Goal: Task Accomplishment & Management: Manage account settings

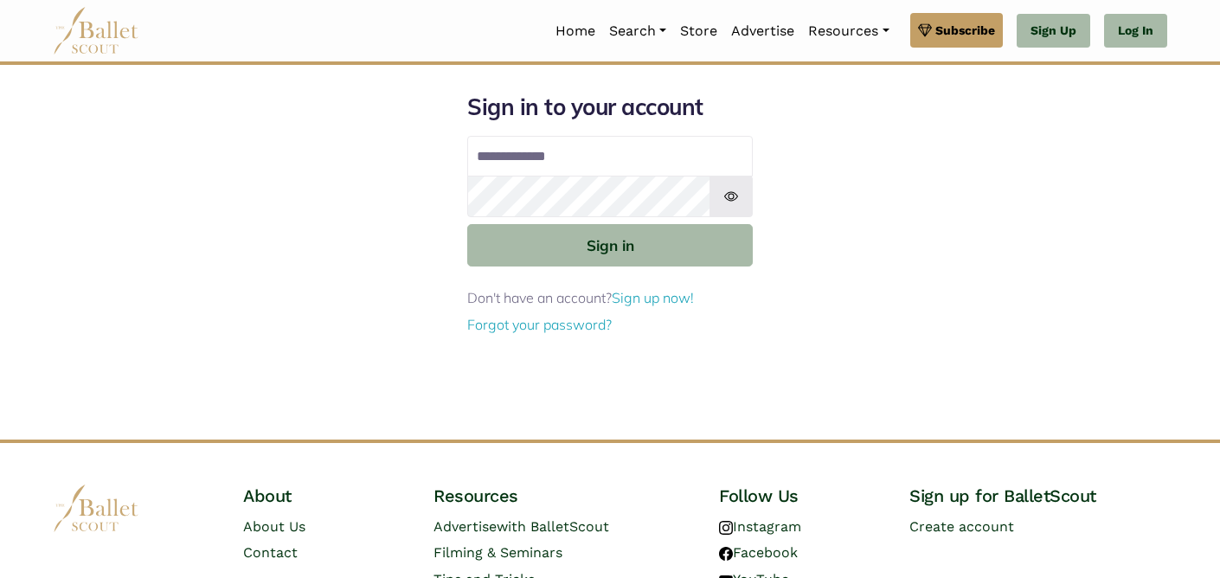
click at [588, 163] on input "Email address" at bounding box center [610, 157] width 286 height 42
type input "**********"
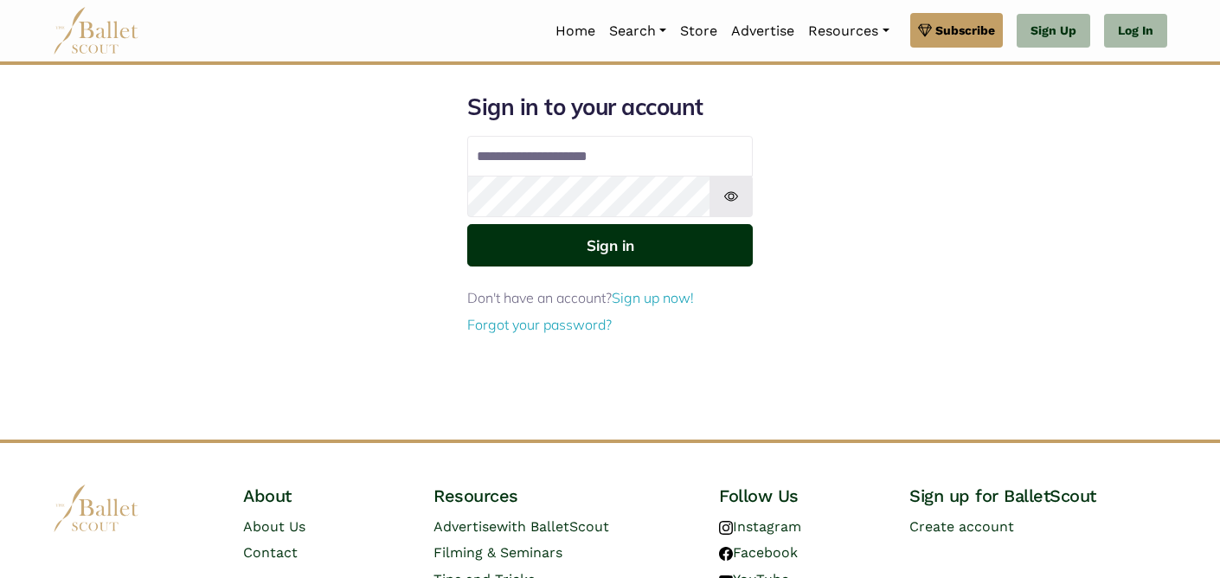
click at [628, 251] on button "Sign in" at bounding box center [610, 245] width 286 height 42
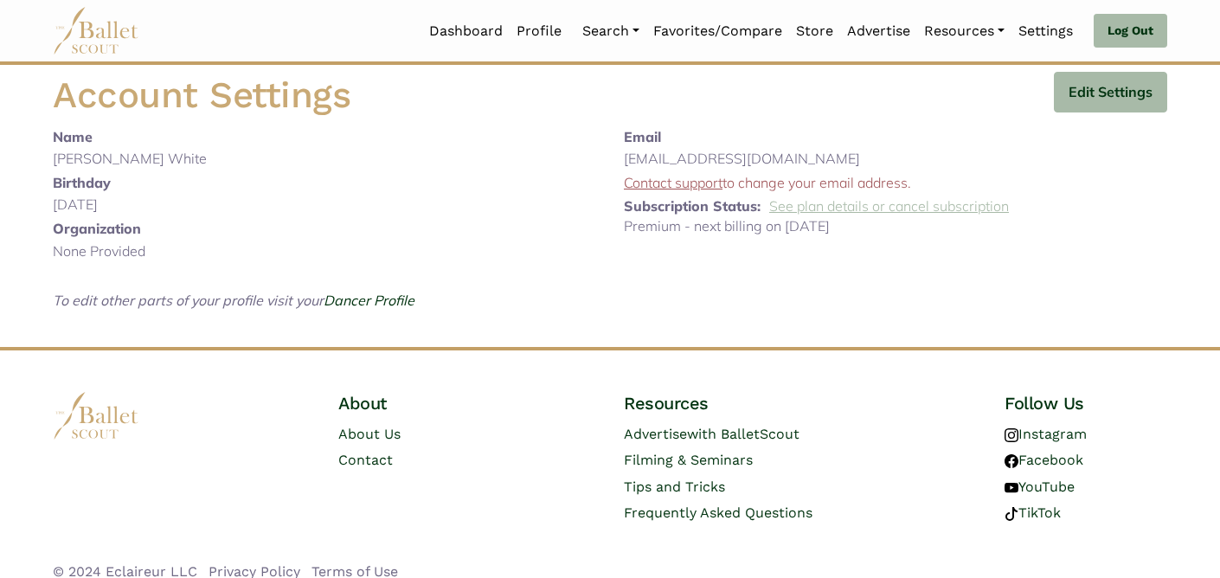
click at [901, 209] on link "See plan details or cancel subscription" at bounding box center [889, 205] width 240 height 17
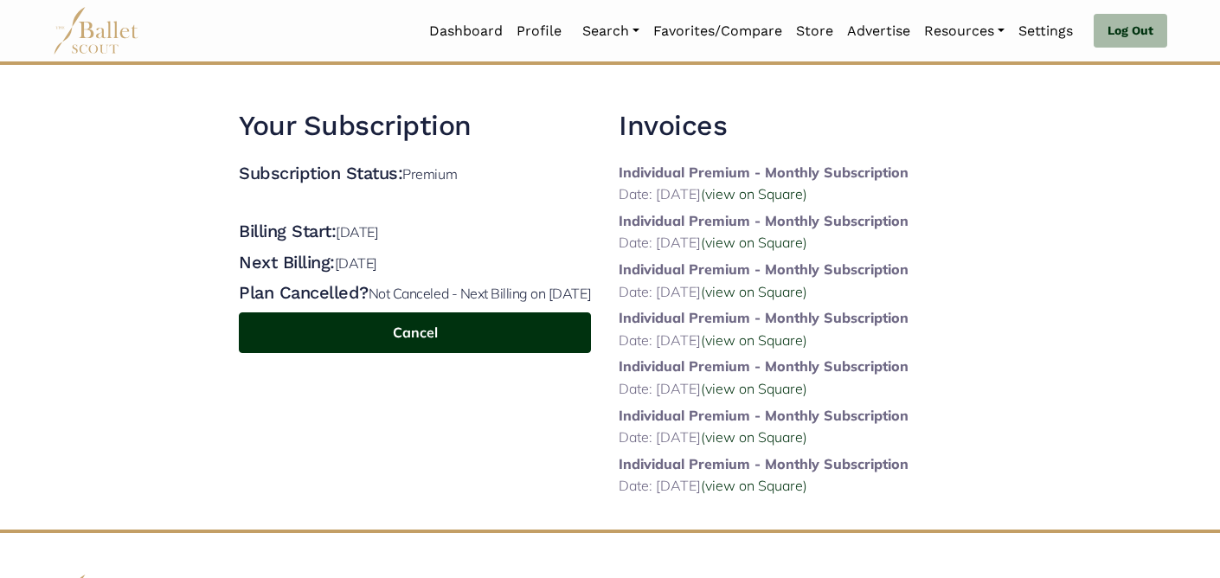
click at [413, 344] on button "Cancel" at bounding box center [415, 332] width 352 height 41
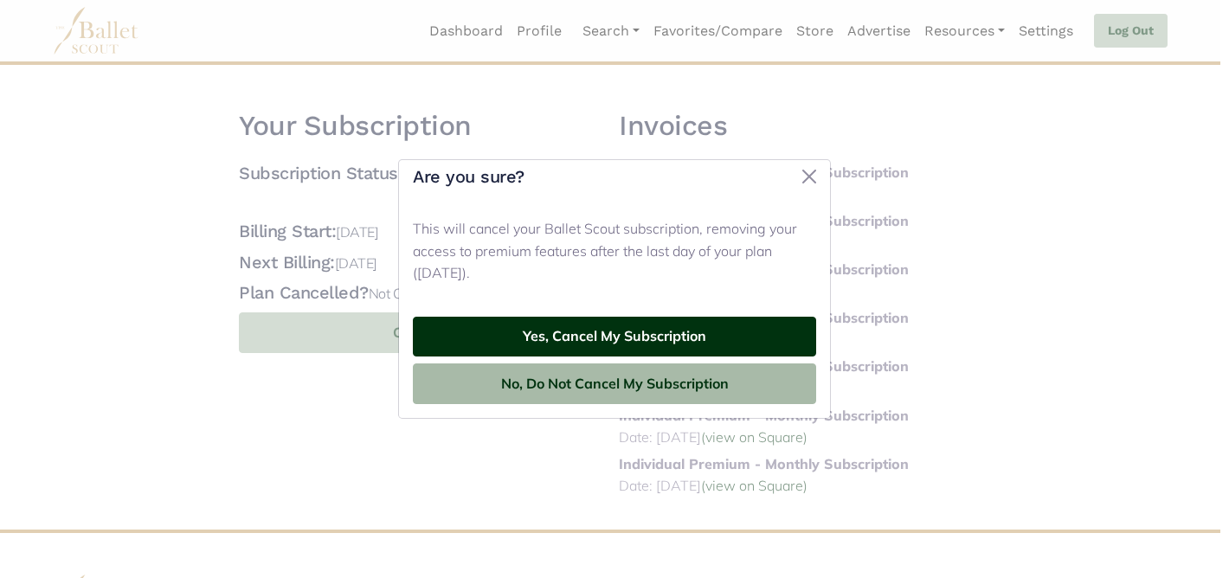
click at [483, 335] on button "Yes, Cancel My Subscription" at bounding box center [614, 337] width 403 height 41
